Goal: Transaction & Acquisition: Obtain resource

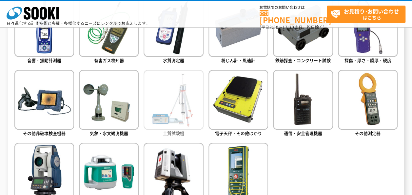
scroll to position [360, 0]
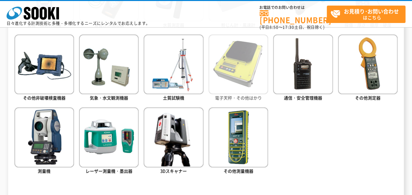
click at [238, 85] on img at bounding box center [238, 64] width 60 height 60
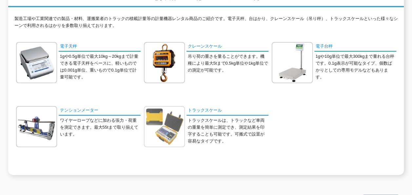
scroll to position [66, 0]
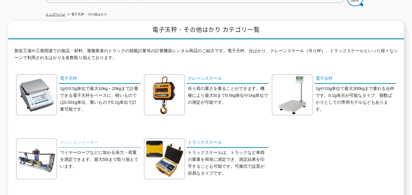
click at [87, 138] on link "テンションメーター" at bounding box center [100, 143] width 82 height 10
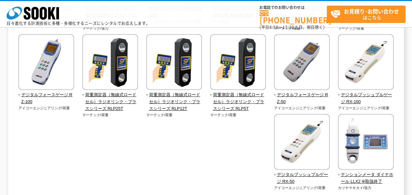
scroll to position [164, 0]
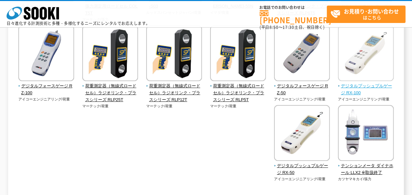
click at [338, 96] on span "デジタルプッシュプルゲージ RX-100" at bounding box center [366, 90] width 56 height 14
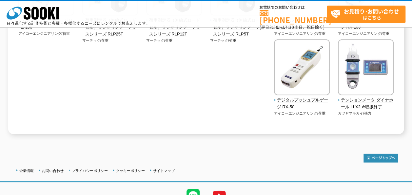
scroll to position [197, 0]
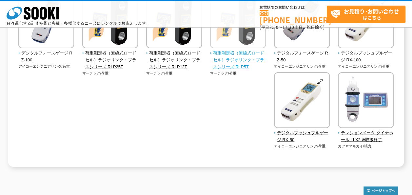
click at [210, 70] on span "荷重測定器（無線式ロードセル）ラジオリンク・プラスシリーズ RLP5T" at bounding box center [238, 60] width 56 height 20
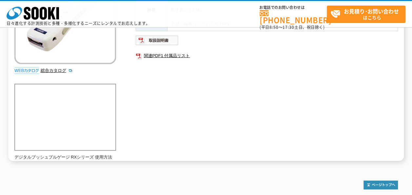
scroll to position [131, 0]
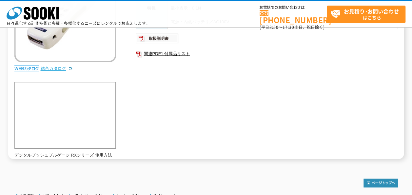
click at [53, 67] on link "総合カタログ" at bounding box center [57, 68] width 32 height 5
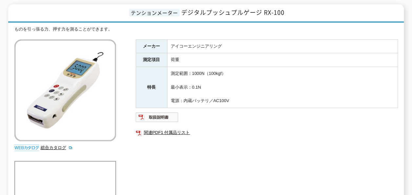
scroll to position [0, 0]
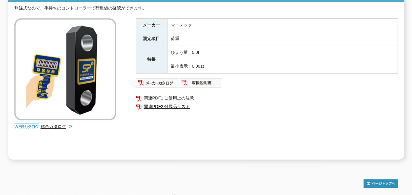
scroll to position [58, 0]
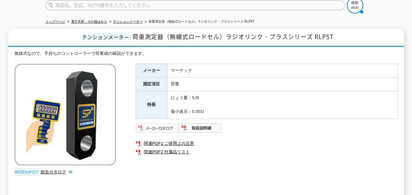
click at [164, 123] on img at bounding box center [157, 128] width 43 height 10
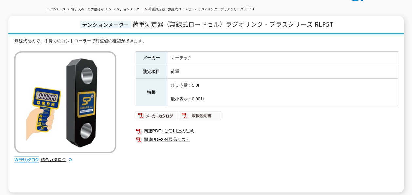
scroll to position [26, 0]
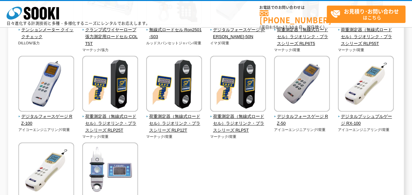
scroll to position [164, 0]
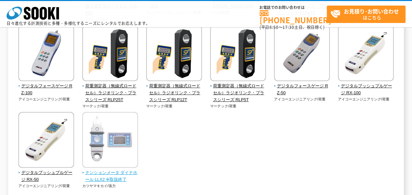
click at [108, 151] on img at bounding box center [110, 140] width 56 height 57
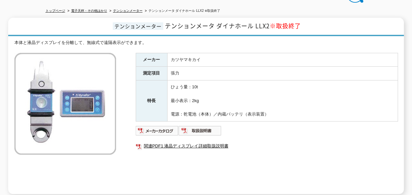
scroll to position [58, 0]
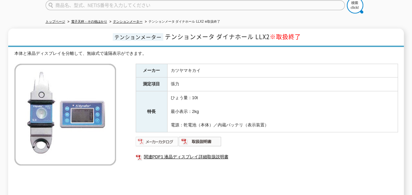
click at [153, 136] on img at bounding box center [157, 141] width 43 height 10
click at [284, 158] on ul "関連PDF1 液晶ディスプレイ詳細取扱説明書" at bounding box center [267, 156] width 262 height 15
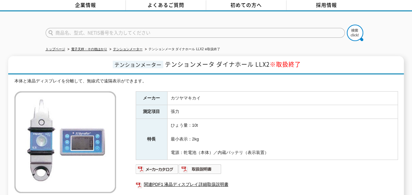
scroll to position [0, 0]
